Goal: Transaction & Acquisition: Purchase product/service

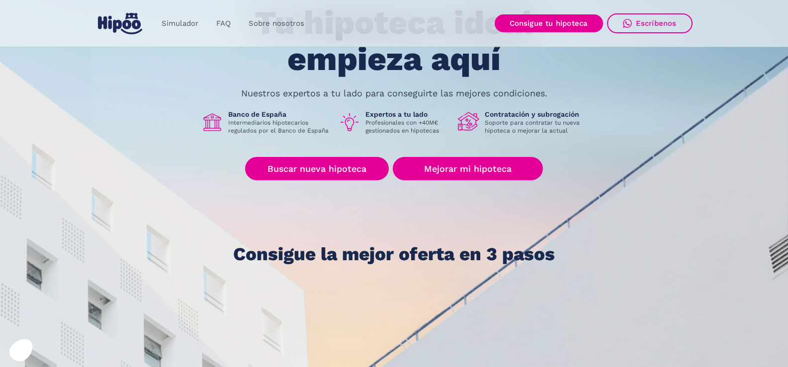
scroll to position [99, 0]
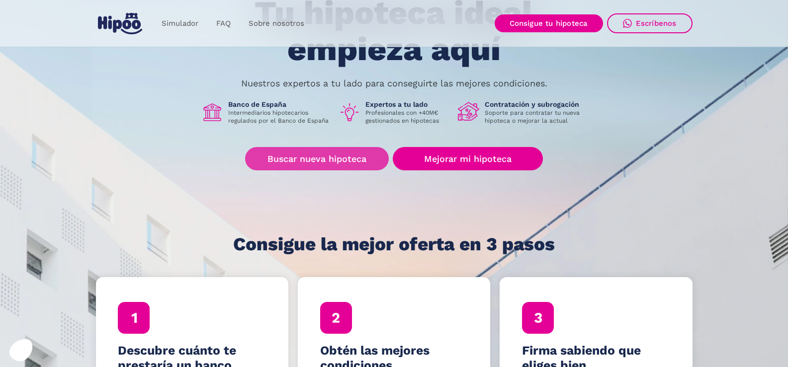
click at [307, 162] on link "Buscar nueva hipoteca" at bounding box center [317, 158] width 144 height 23
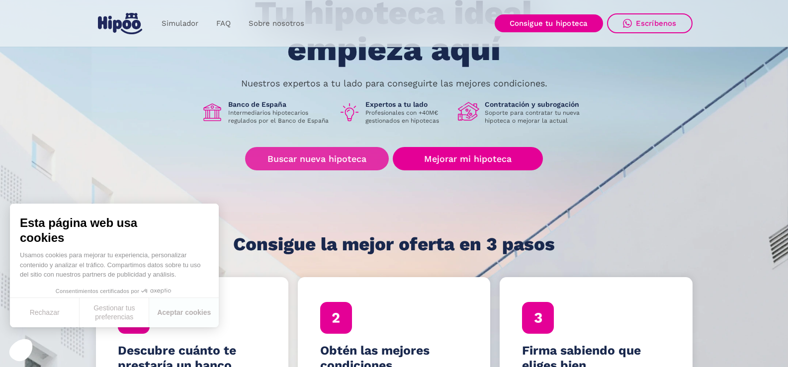
click at [348, 158] on link "Buscar nueva hipoteca" at bounding box center [317, 158] width 144 height 23
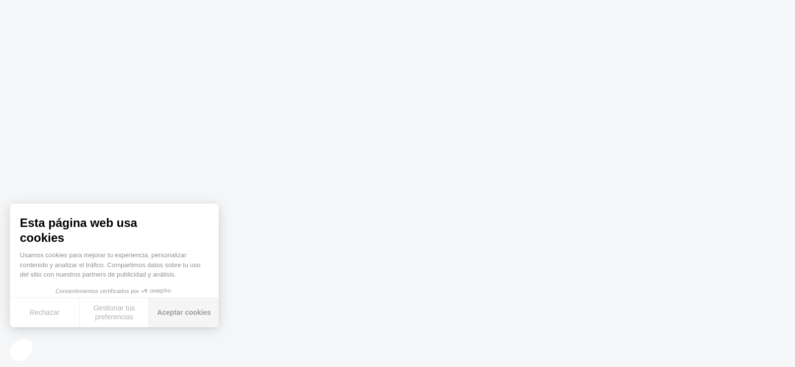
click at [171, 308] on button "Aceptar cookies" at bounding box center [184, 312] width 70 height 29
